Goal: Task Accomplishment & Management: Use online tool/utility

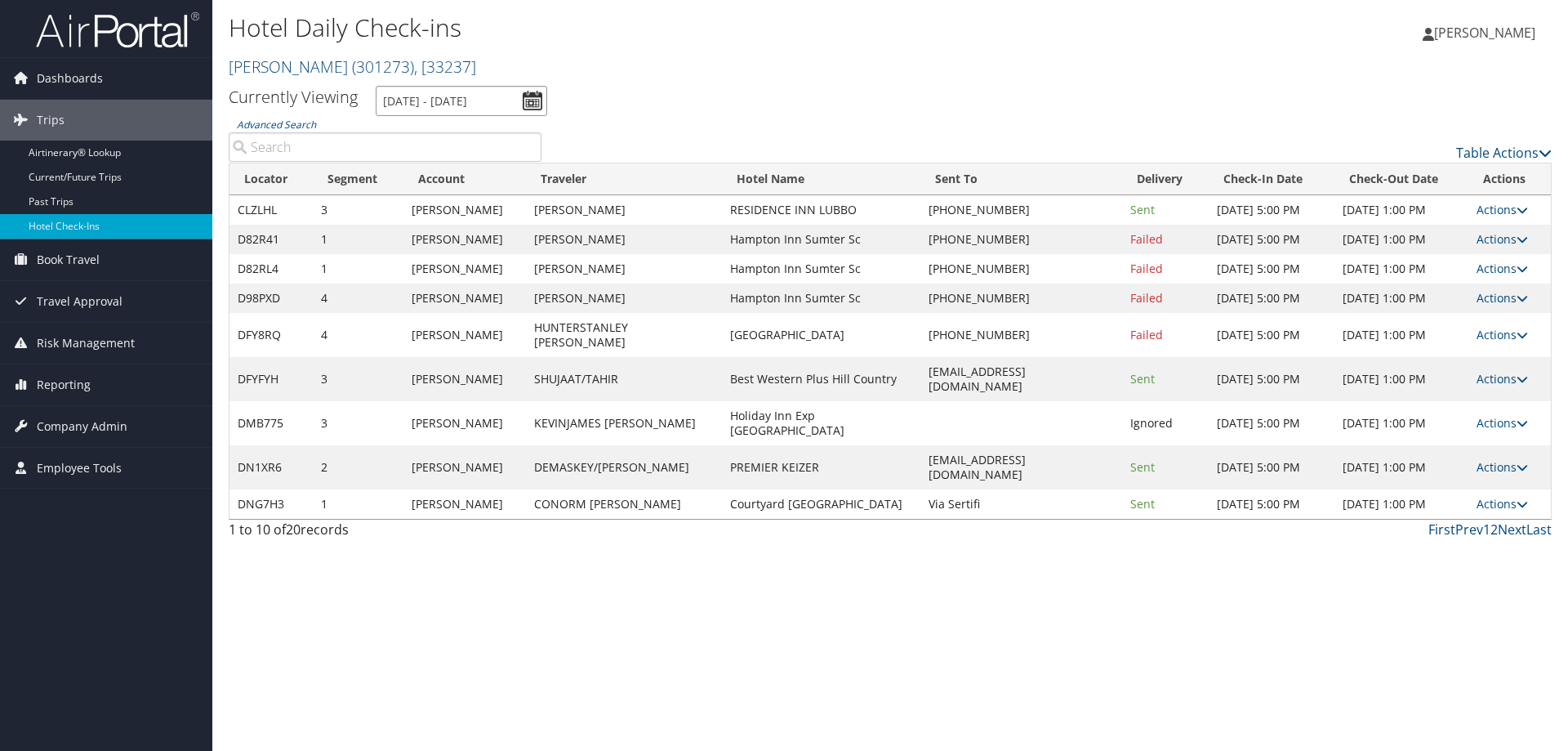
click at [460, 108] on input "[DATE] - [DATE]" at bounding box center [460, 101] width 171 height 31
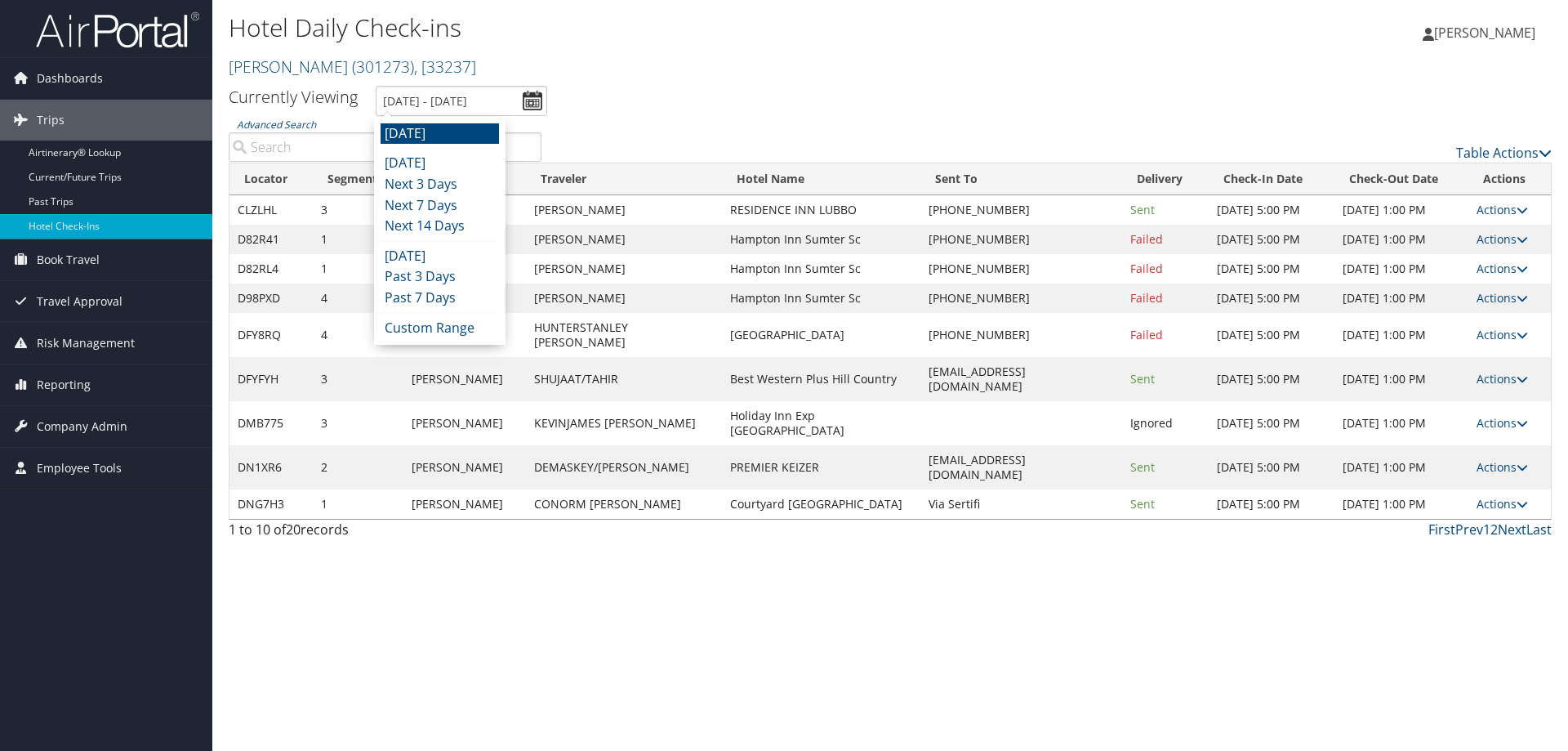
click at [451, 141] on li "[DATE]" at bounding box center [439, 134] width 118 height 22
type input "[DATE] - [DATE]"
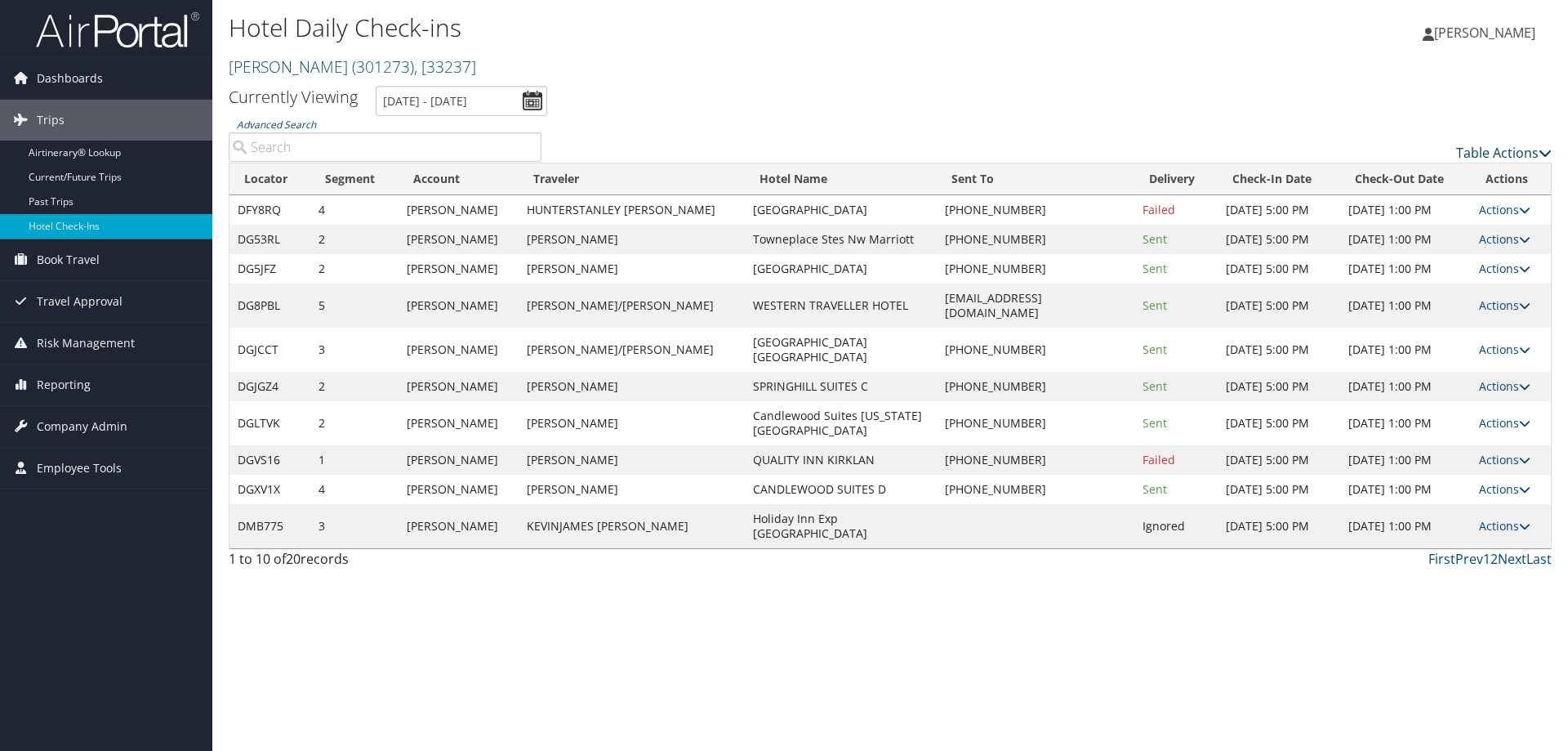
click at [1502, 159] on link "Table Actions" at bounding box center [1504, 153] width 96 height 18
click at [1465, 229] on link "Page Length" at bounding box center [1437, 234] width 215 height 28
click at [1421, 211] on link "25" at bounding box center [1437, 208] width 215 height 28
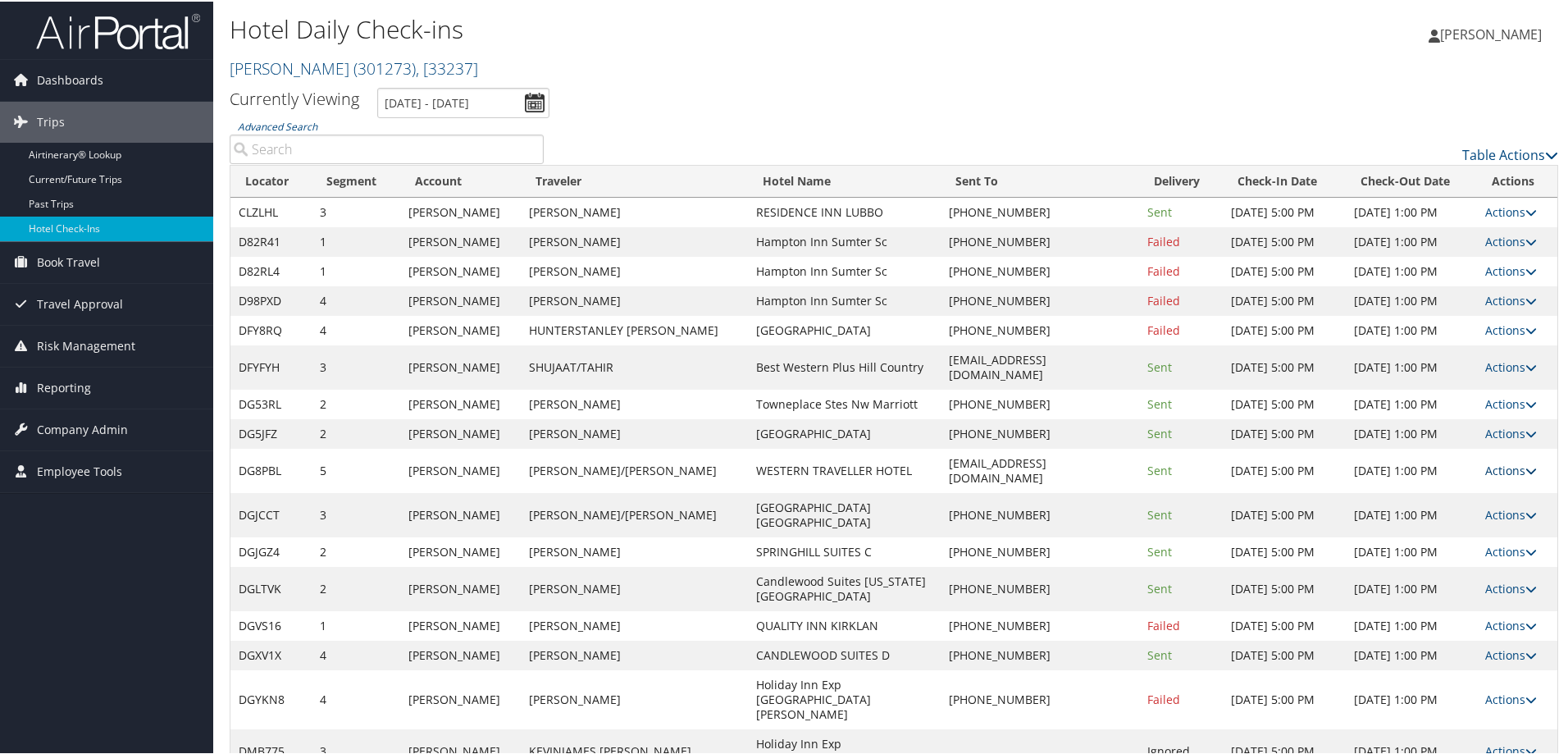
click at [1500, 461] on link "Actions" at bounding box center [1511, 468] width 51 height 16
click at [1449, 507] on link "Logs" at bounding box center [1453, 499] width 140 height 28
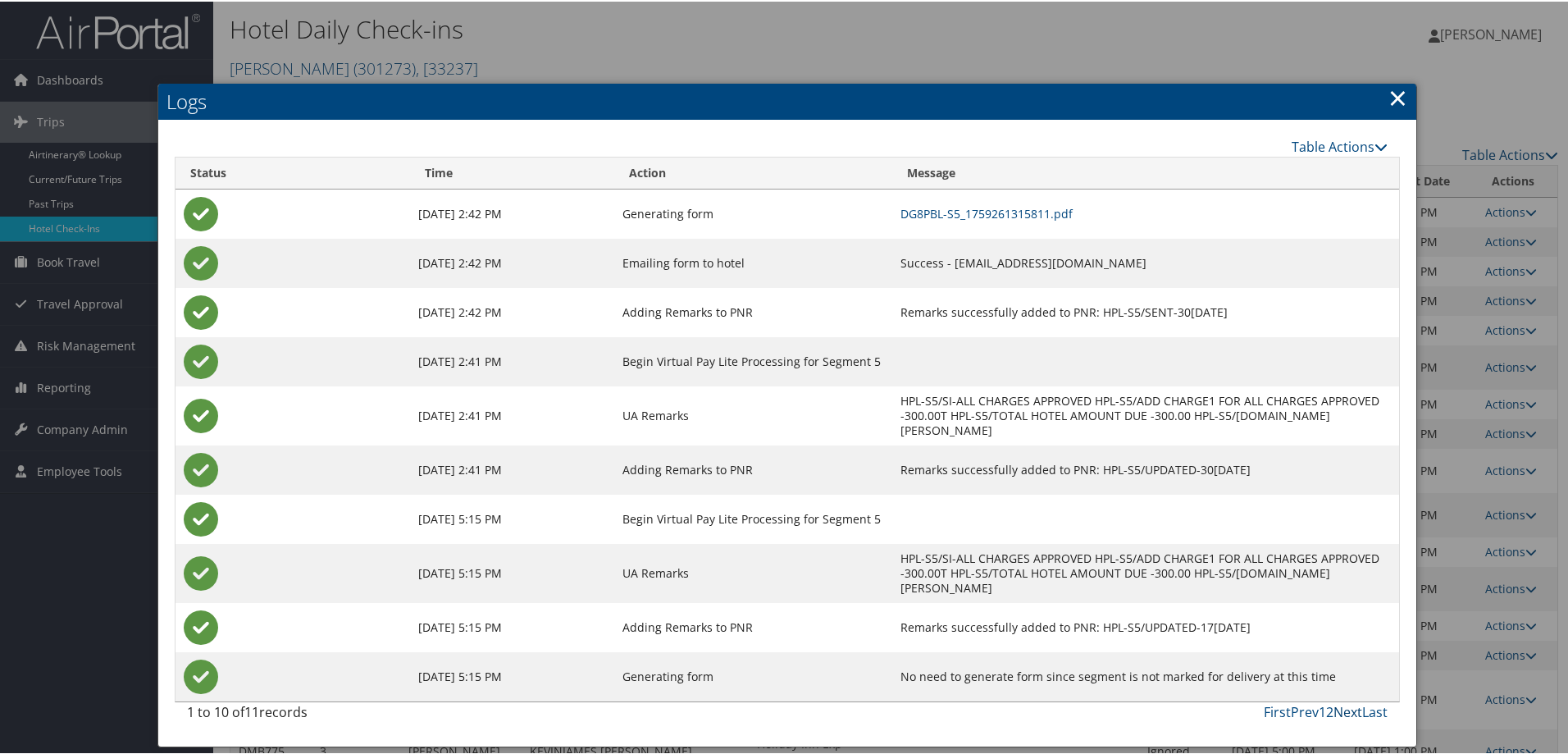
click at [1338, 702] on link "Next" at bounding box center [1348, 711] width 29 height 18
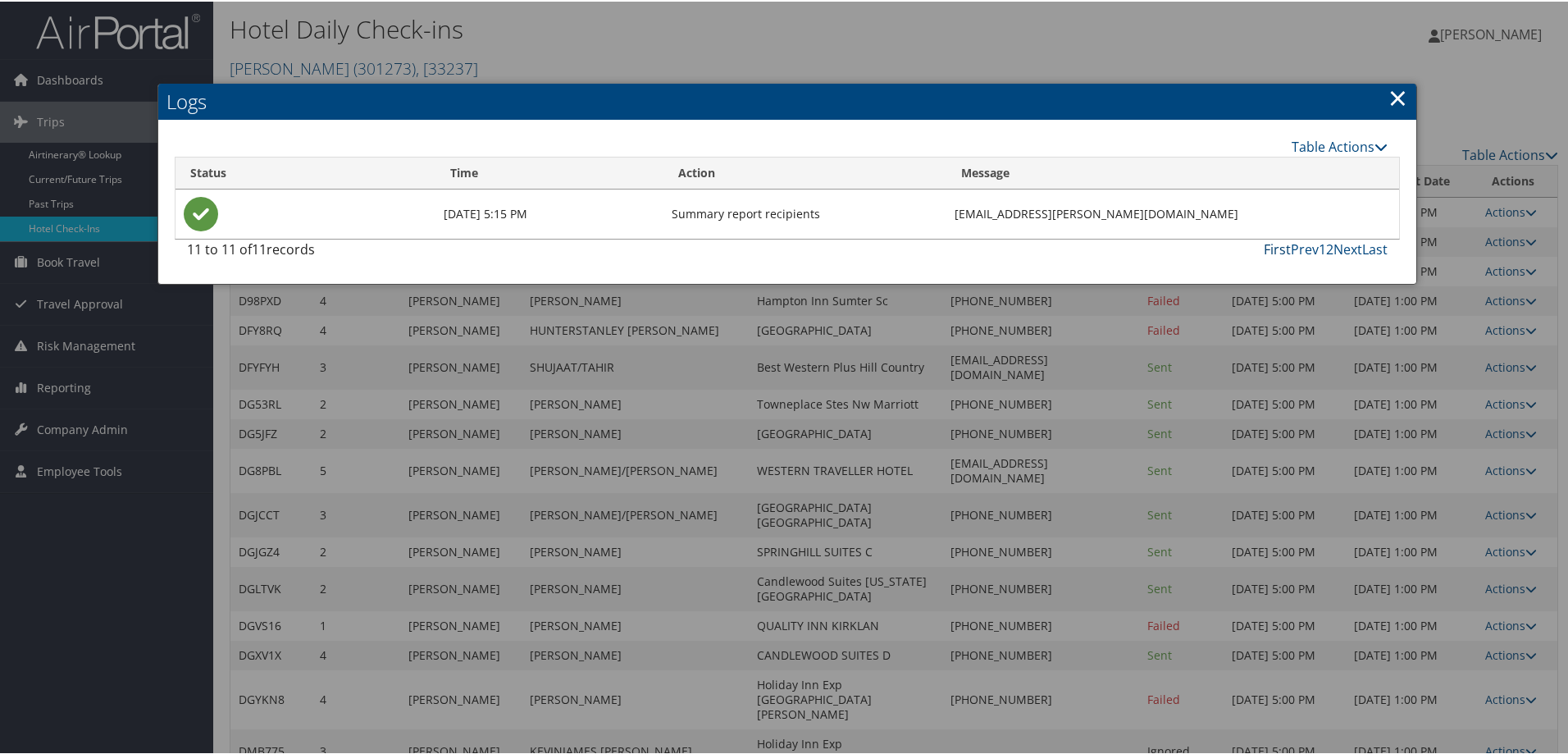
click at [1277, 244] on link "First" at bounding box center [1277, 248] width 27 height 18
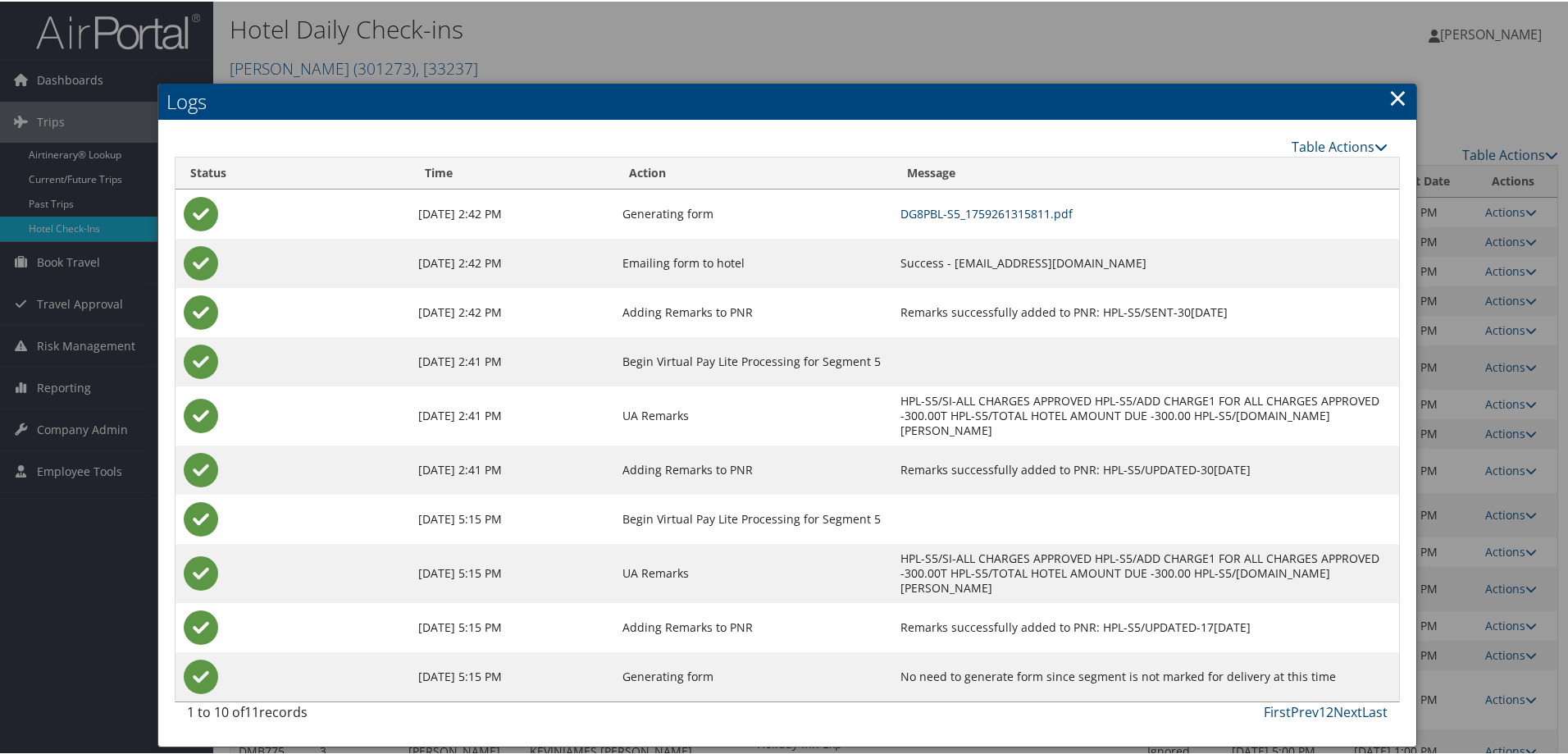
click at [1009, 217] on link "DG8PBL-S5_1759261315811.pdf" at bounding box center [986, 212] width 172 height 16
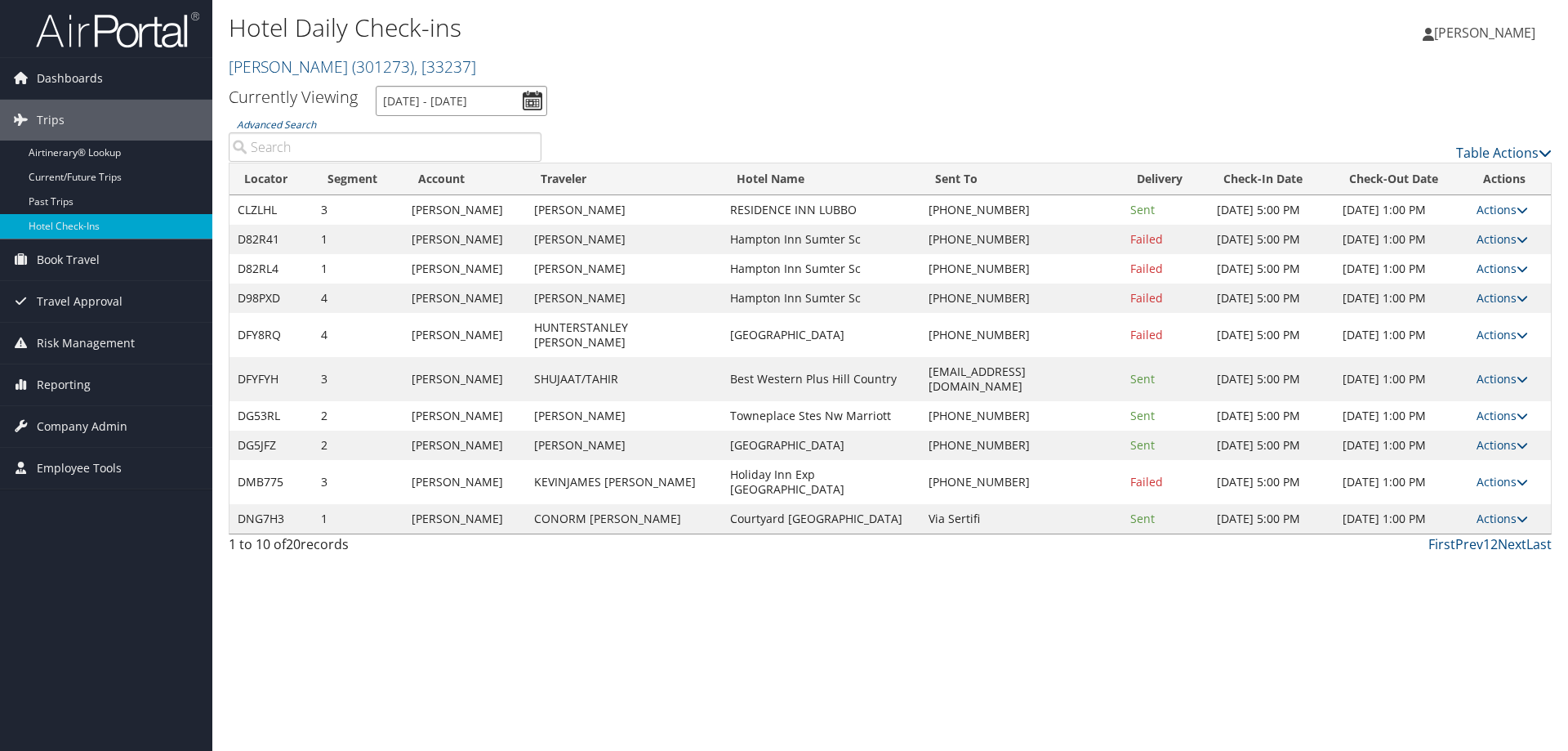
click at [512, 95] on input "[DATE] - [DATE]" at bounding box center [460, 101] width 171 height 31
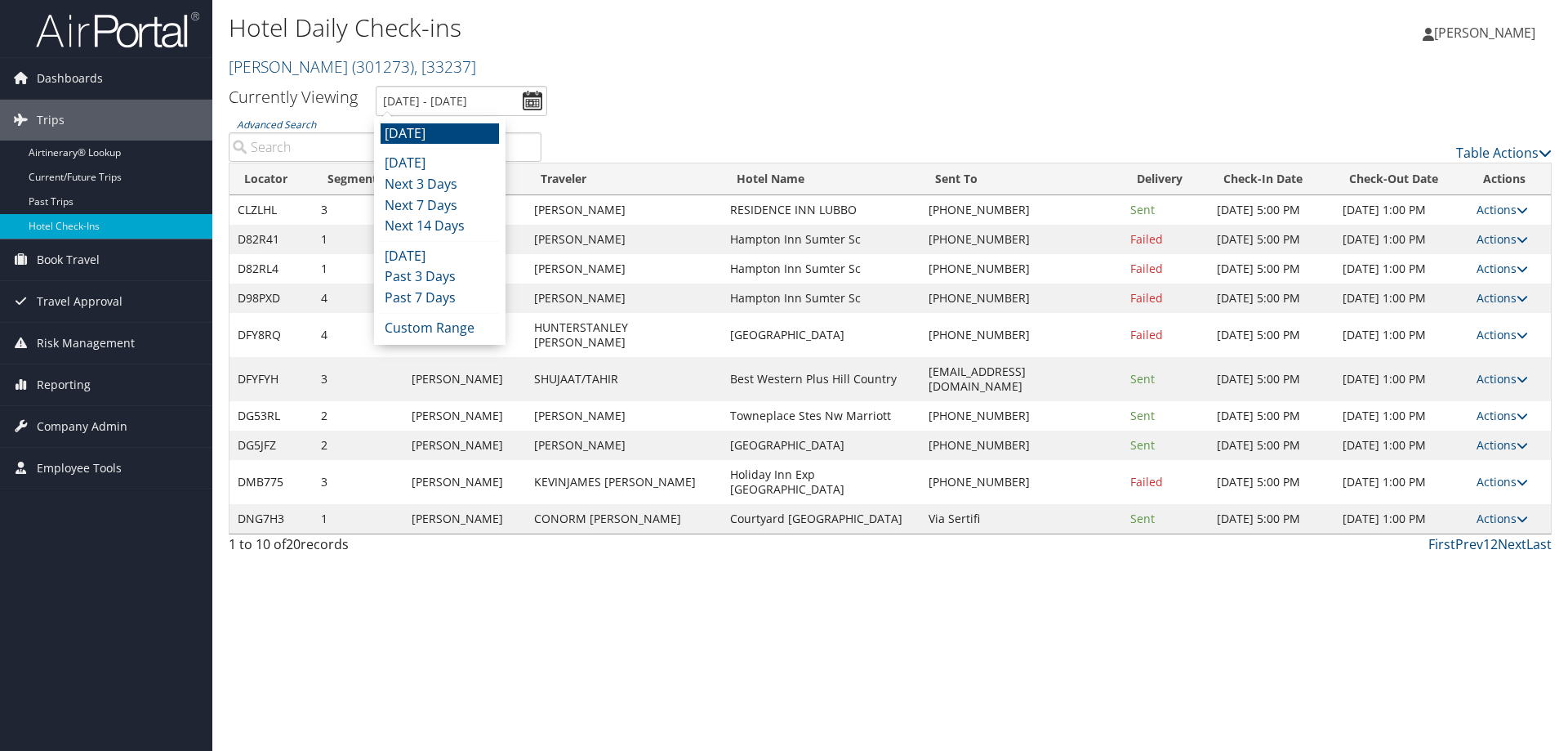
click at [476, 130] on li "[DATE]" at bounding box center [439, 134] width 118 height 22
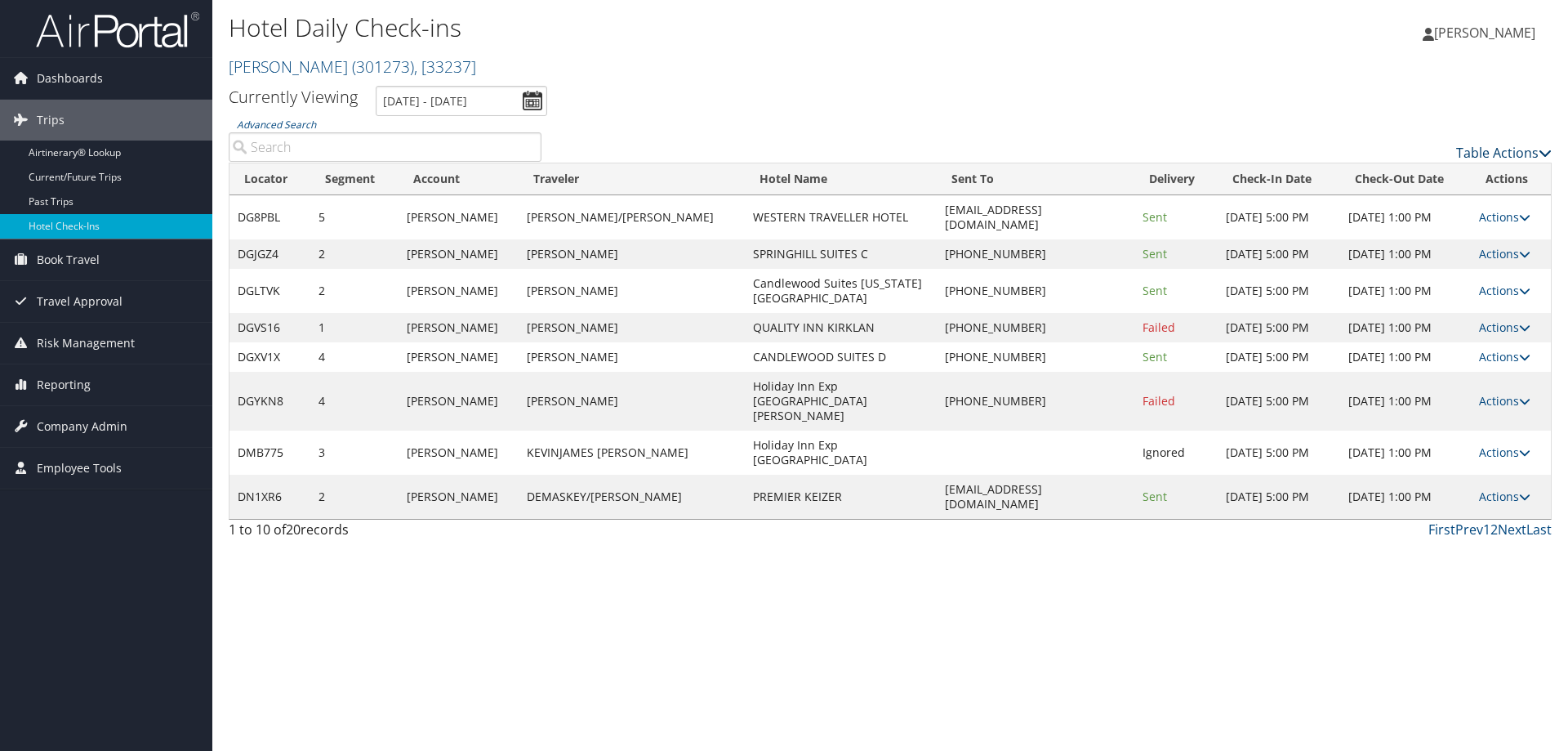
click at [1475, 148] on link "Table Actions" at bounding box center [1504, 153] width 96 height 18
click at [1416, 237] on link "Page Length" at bounding box center [1437, 234] width 215 height 28
click at [1412, 213] on link "25" at bounding box center [1437, 208] width 215 height 28
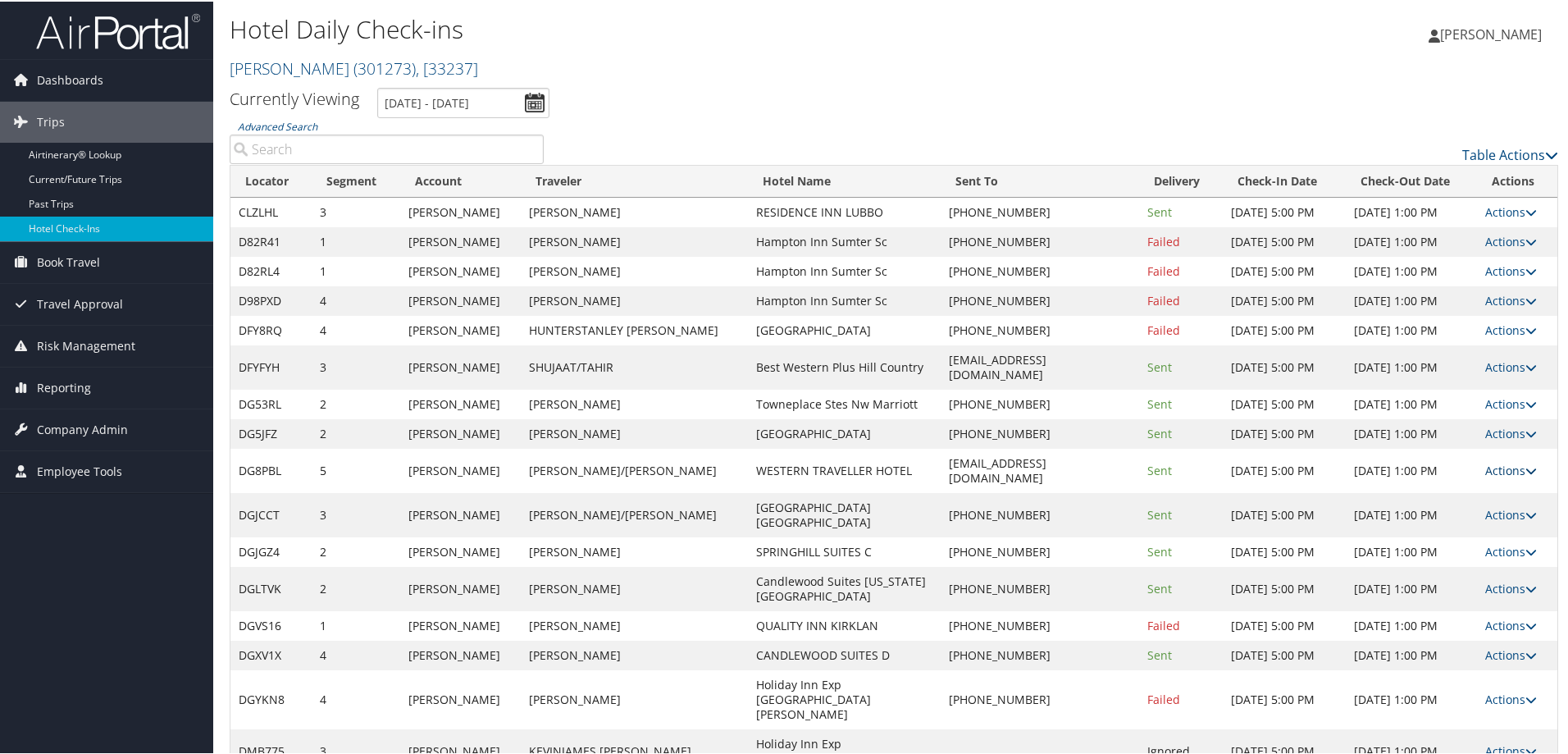
click at [1489, 461] on link "Actions" at bounding box center [1511, 468] width 51 height 16
click at [1446, 468] on link "Resend" at bounding box center [1453, 471] width 140 height 28
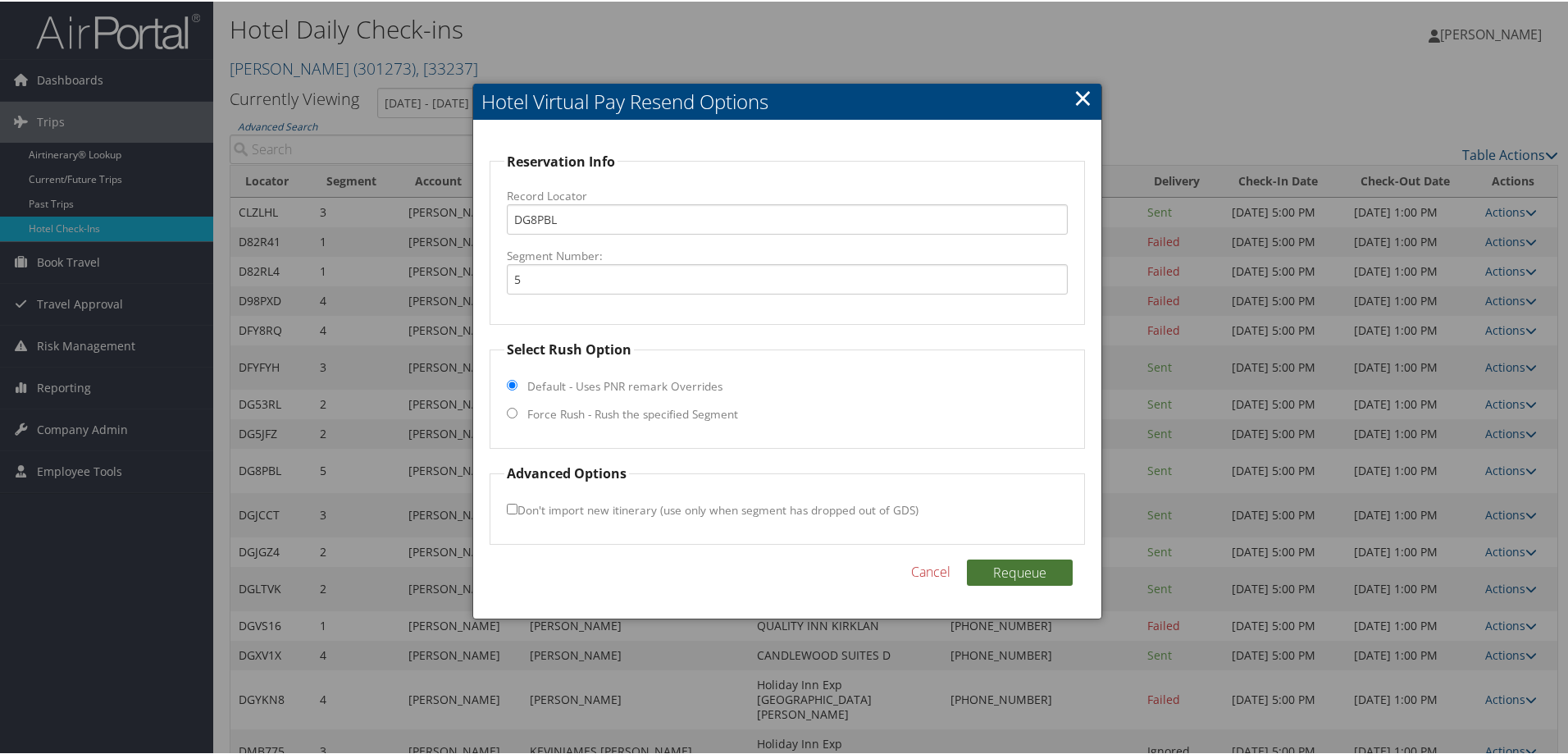
click at [1001, 568] on button "Requeue" at bounding box center [1019, 571] width 105 height 27
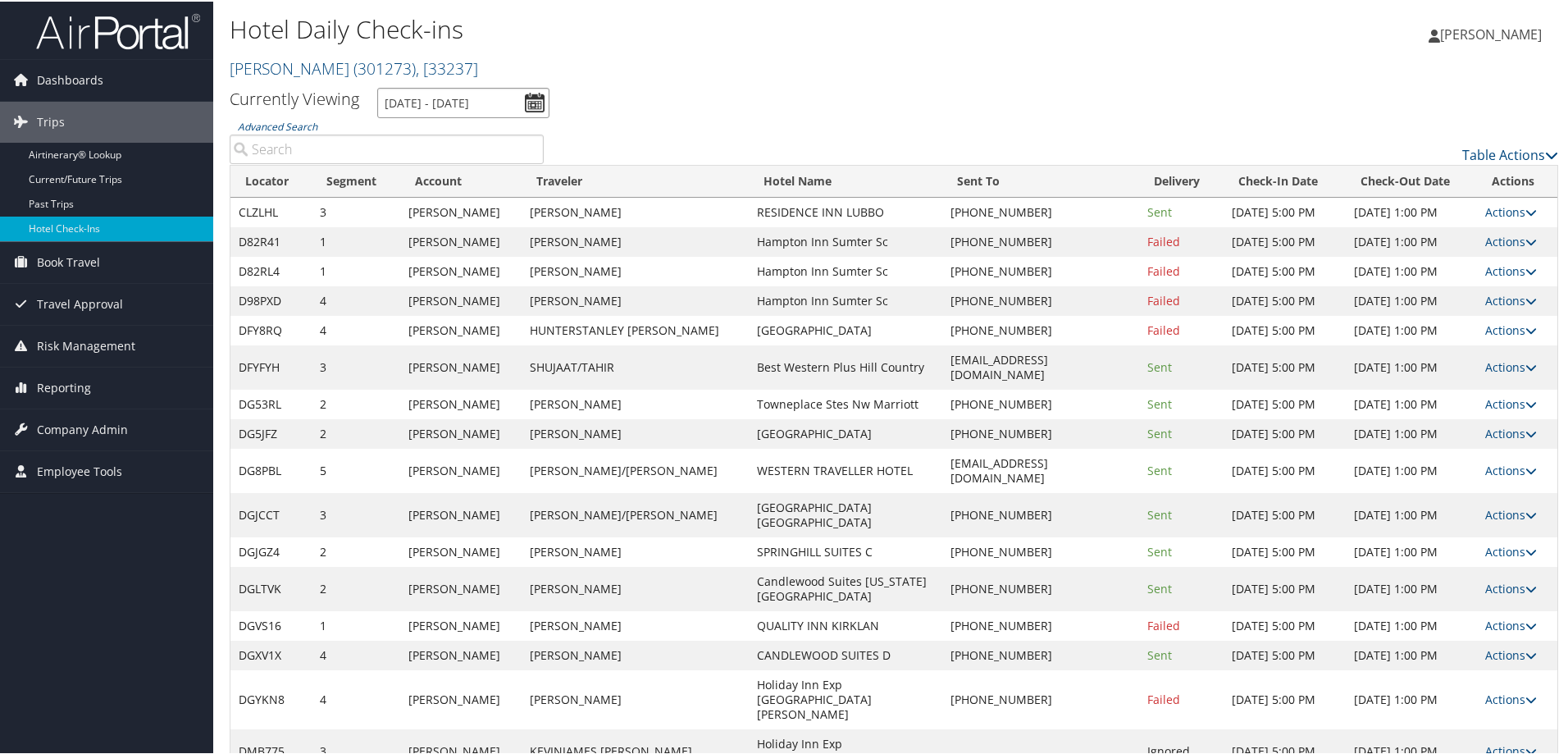
click at [491, 91] on input "[DATE] - [DATE]" at bounding box center [462, 101] width 172 height 31
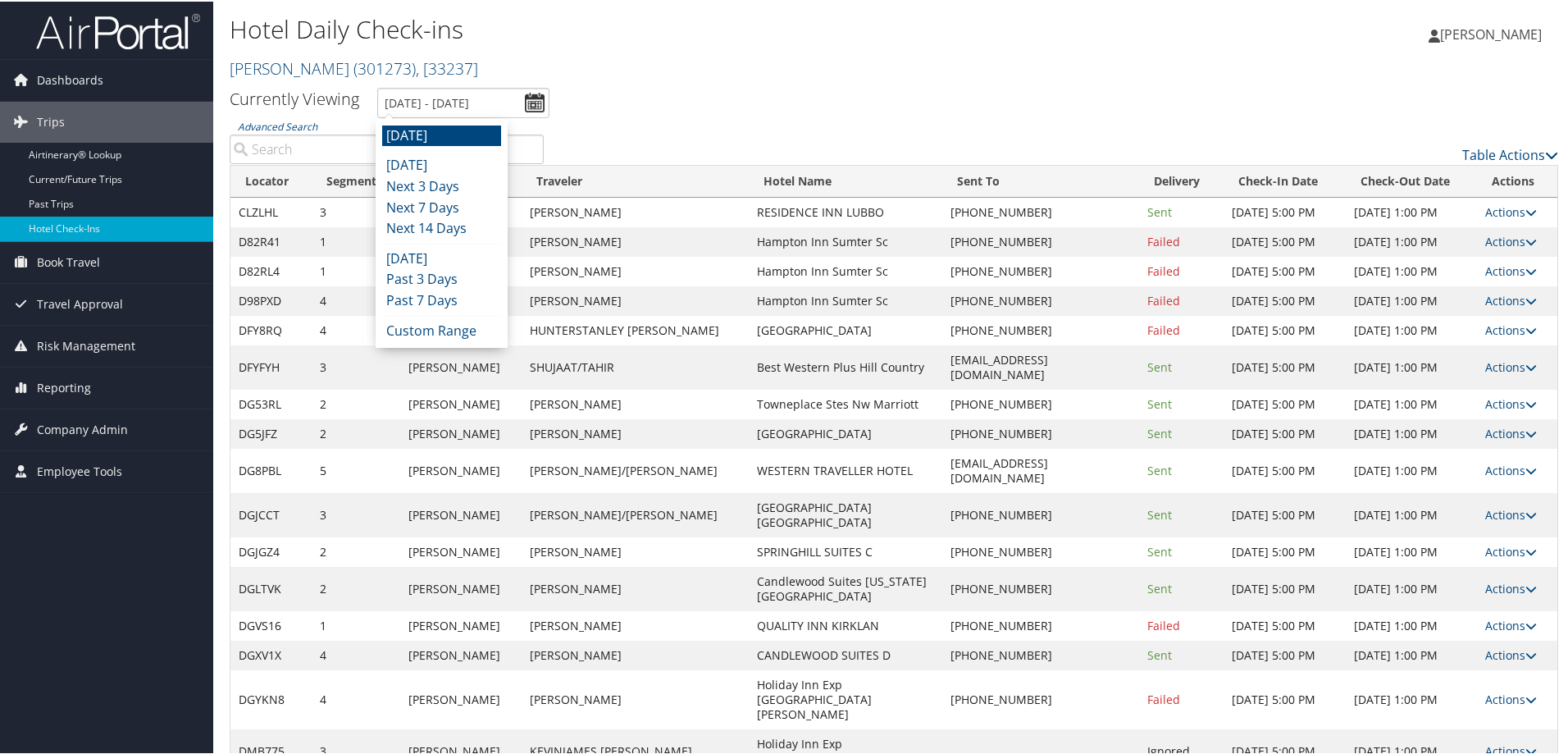
click at [457, 133] on li "[DATE]" at bounding box center [441, 135] width 119 height 22
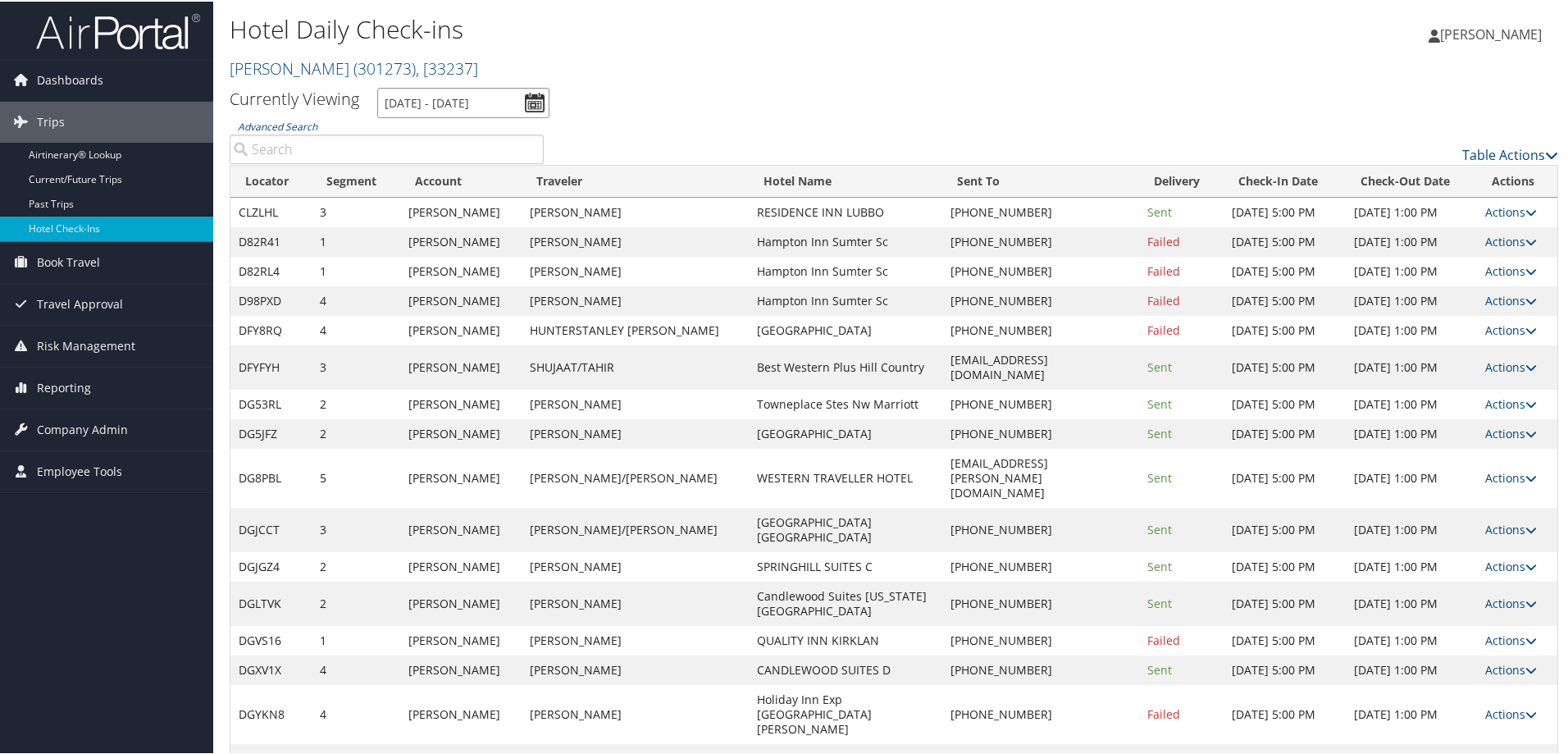
click at [442, 98] on input "[DATE] - [DATE]" at bounding box center [462, 101] width 172 height 31
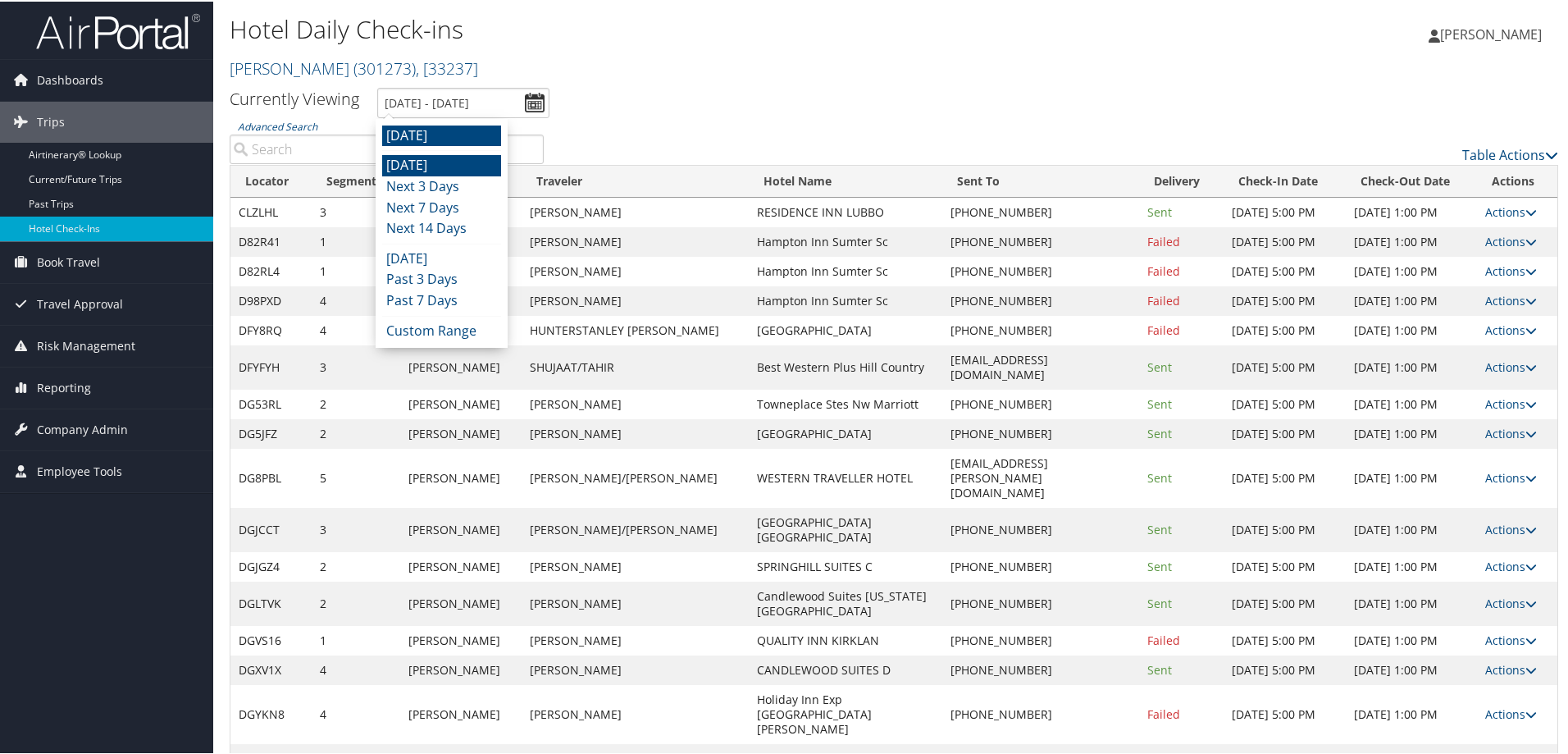
click at [443, 156] on li "[DATE]" at bounding box center [441, 164] width 119 height 22
type input "10/8/2025 - 10/8/2025"
